Goal: Task Accomplishment & Management: Complete application form

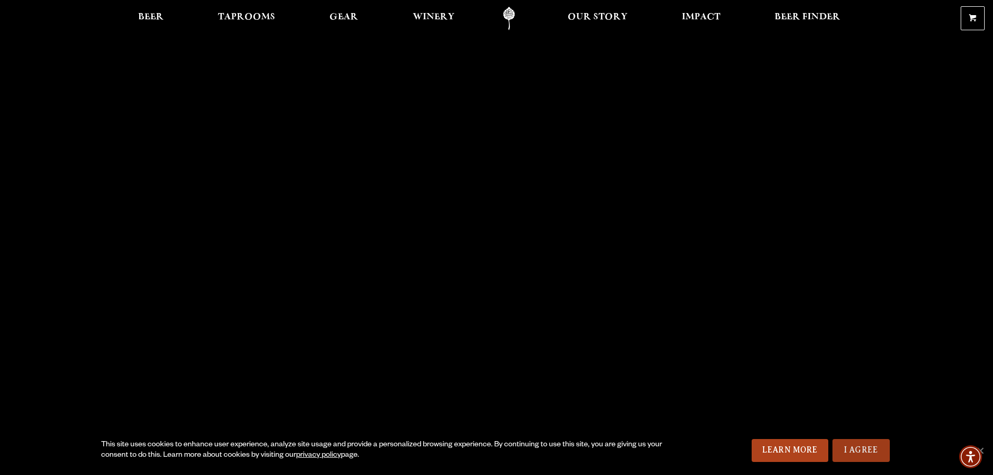
click at [852, 445] on link "I Agree" at bounding box center [861, 450] width 57 height 23
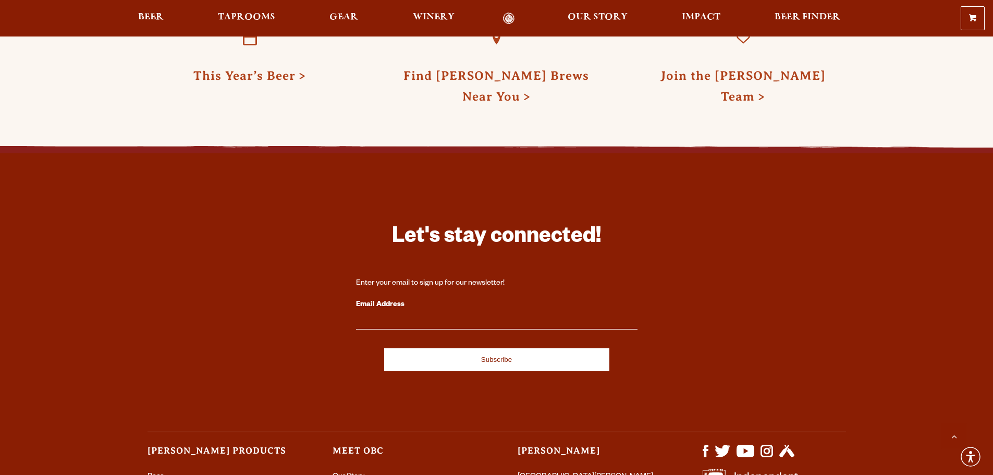
scroll to position [2657, 0]
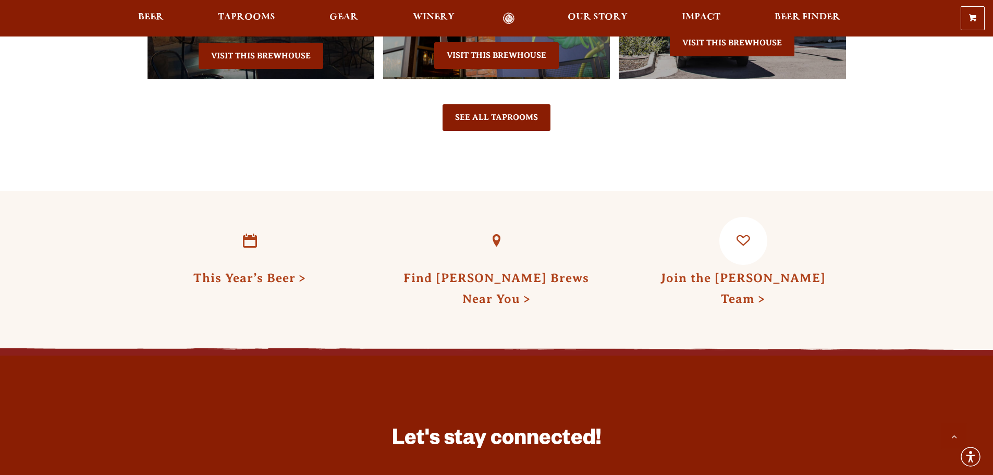
click at [760, 271] on link "Join the Odell Team" at bounding box center [743, 288] width 165 height 34
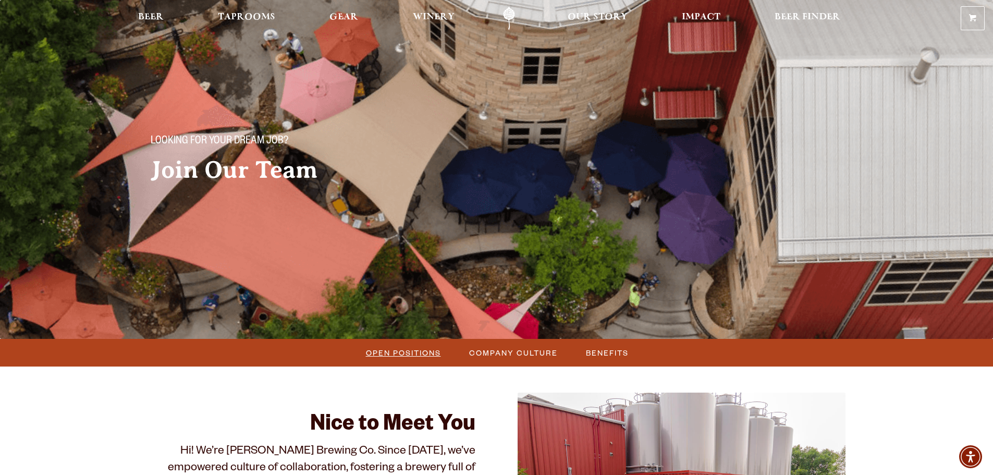
click at [402, 348] on span "Open Positions" at bounding box center [403, 352] width 75 height 15
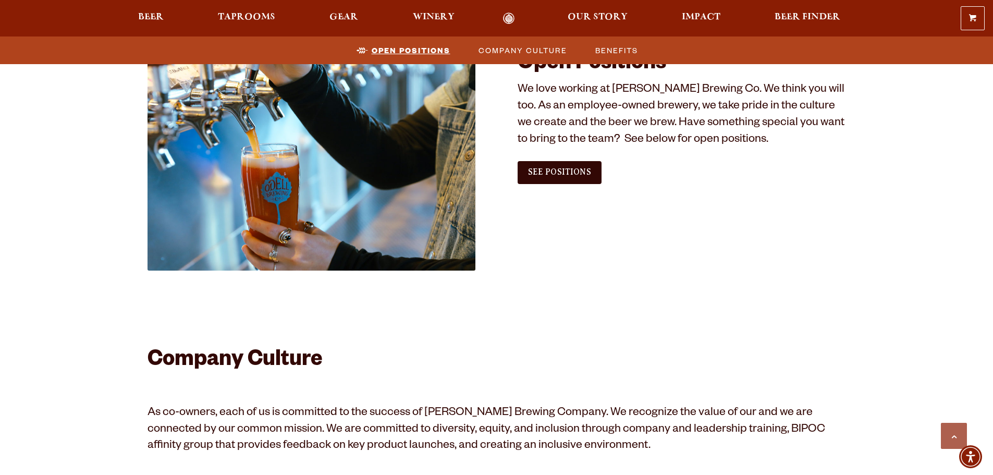
scroll to position [634, 0]
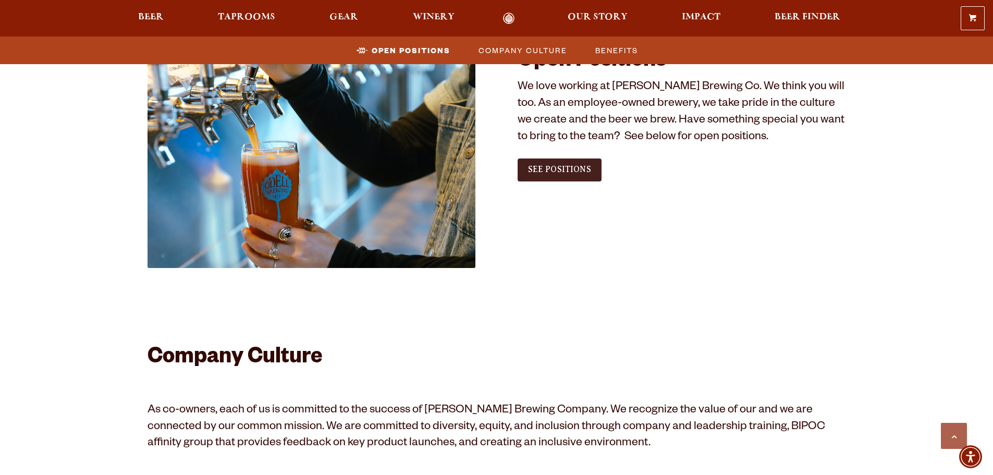
click at [560, 168] on span "See Positions" at bounding box center [559, 169] width 63 height 9
